Goal: Task Accomplishment & Management: Manage account settings

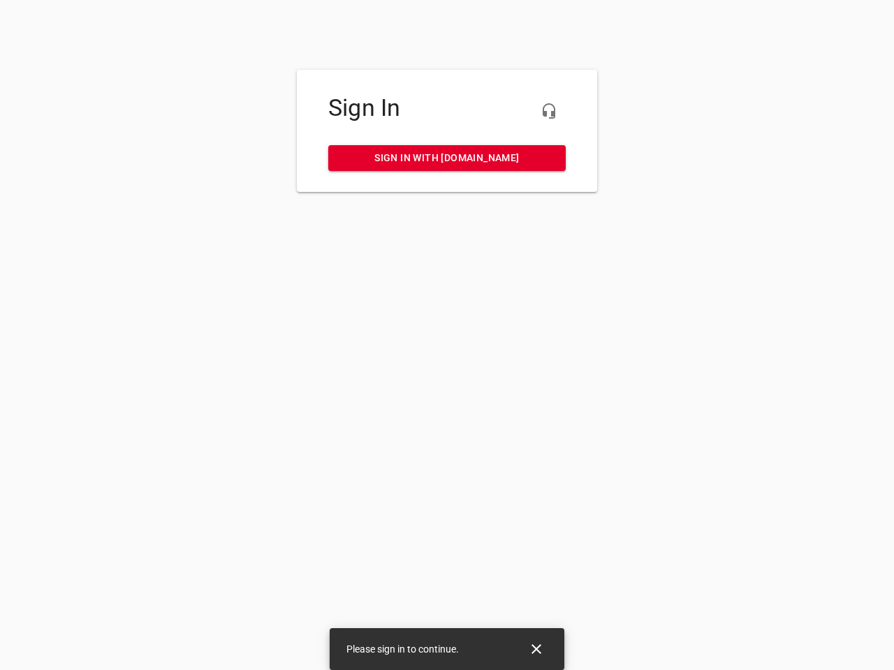
click at [549, 111] on icon "button" at bounding box center [548, 111] width 17 height 17
click at [536, 649] on icon "Close" at bounding box center [536, 649] width 10 height 10
